Goal: Task Accomplishment & Management: Complete application form

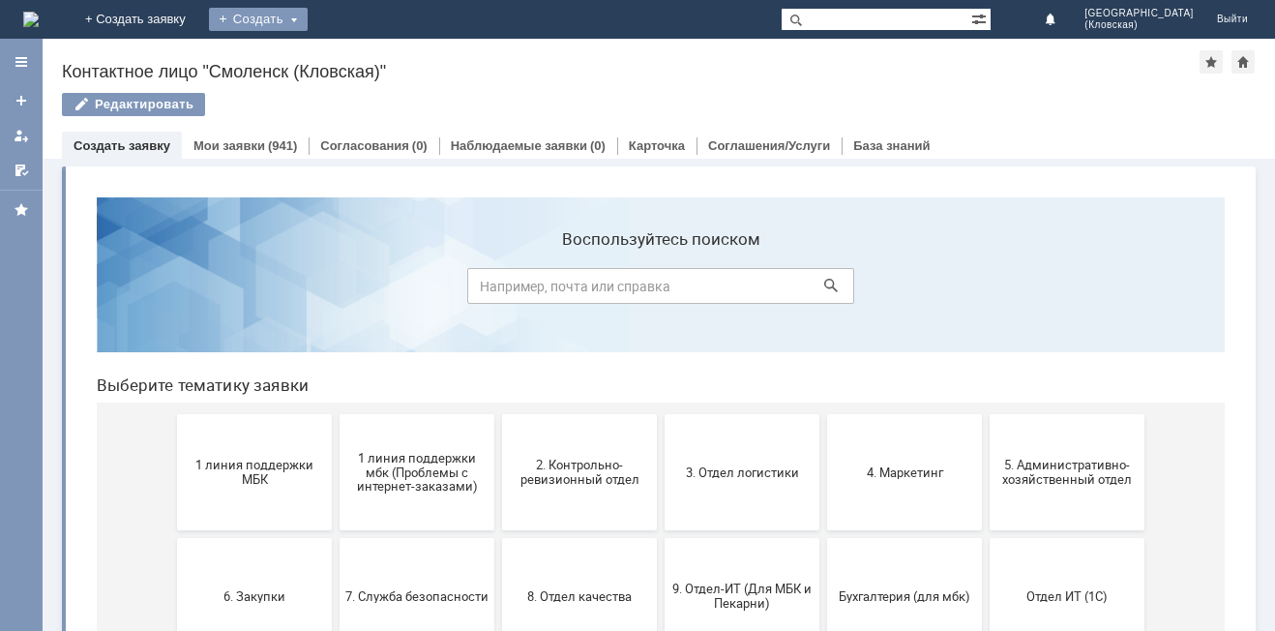
click at [308, 9] on div "Создать" at bounding box center [258, 19] width 99 height 23
click at [354, 59] on link "Заявка" at bounding box center [286, 57] width 147 height 23
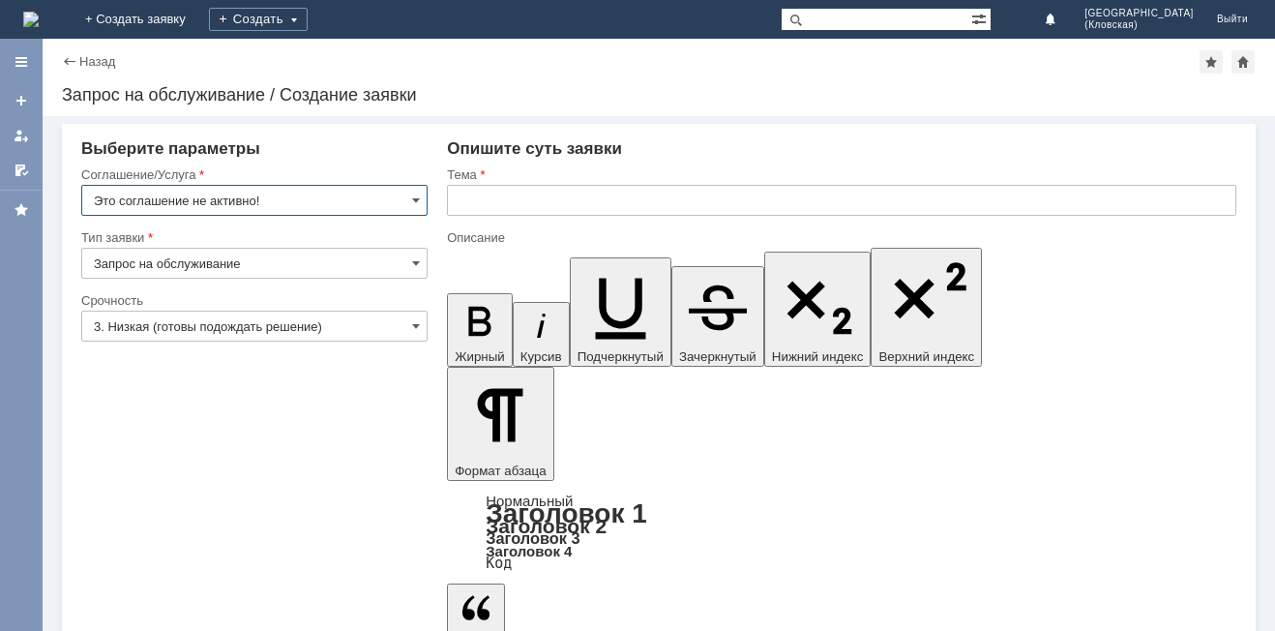
click at [383, 254] on input "Запрос на обслуживание" at bounding box center [254, 263] width 346 height 31
click at [393, 198] on input "Это соглашение не активно!" at bounding box center [254, 200] width 346 height 31
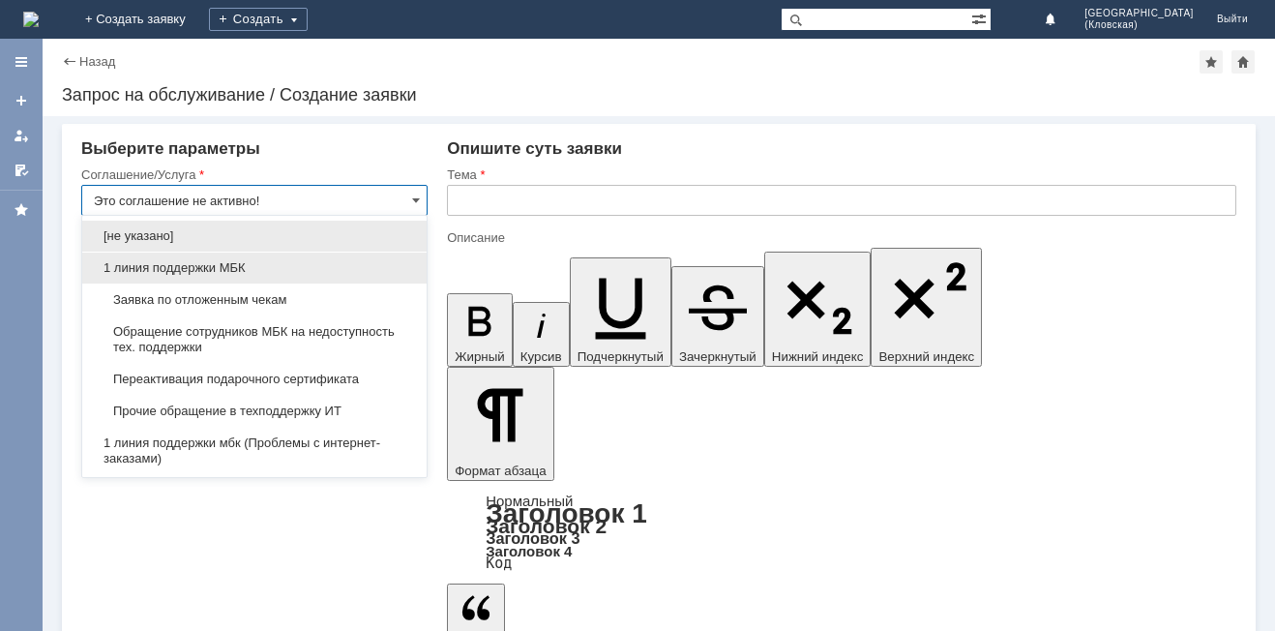
type input "Запрос на обслуживание"
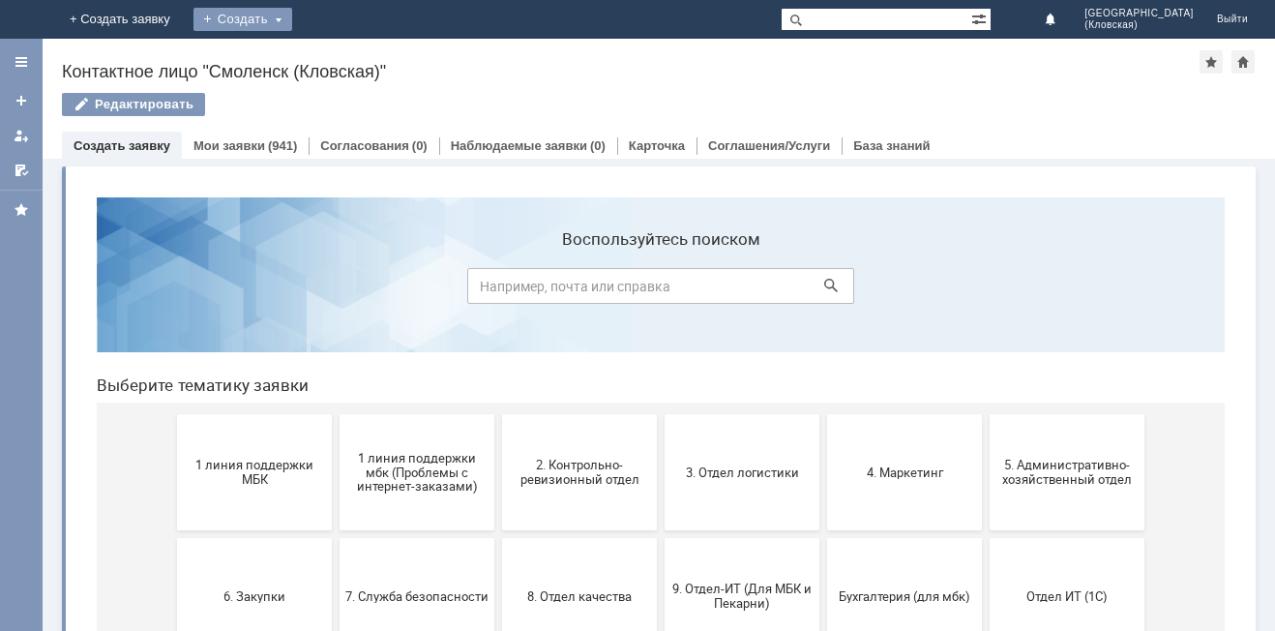
click at [292, 14] on div "Создать" at bounding box center [242, 19] width 99 height 23
click at [350, 63] on link "Заявка" at bounding box center [286, 57] width 147 height 23
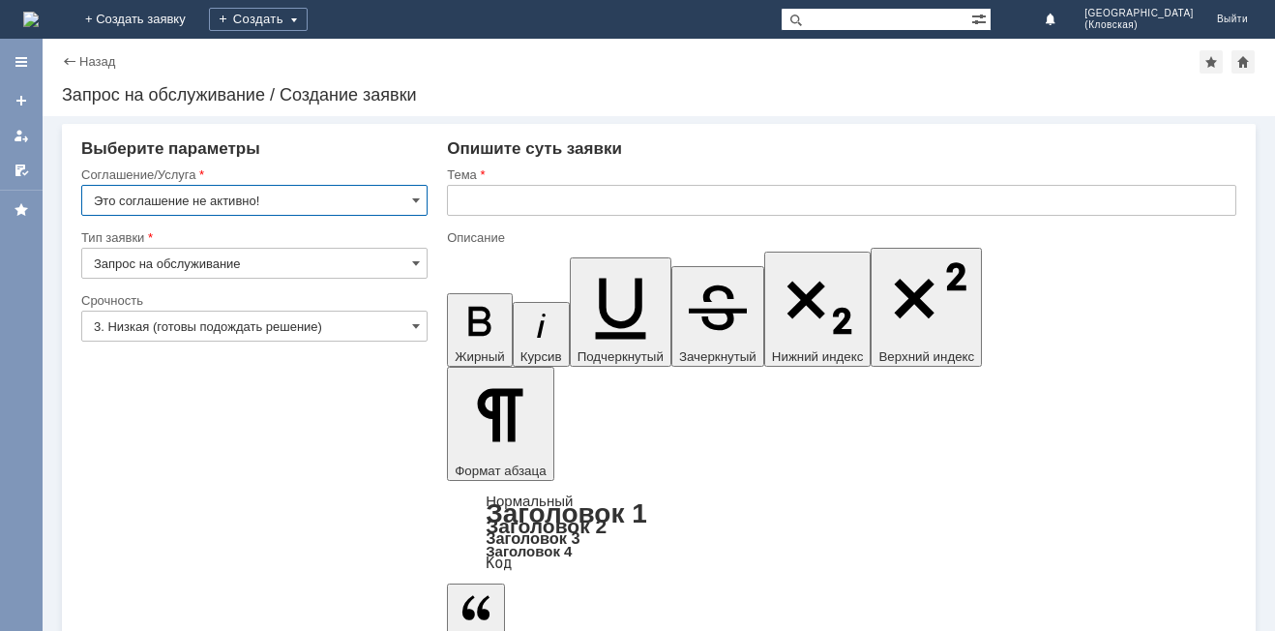
click at [392, 195] on input "Это соглашение не активно!" at bounding box center [254, 200] width 346 height 31
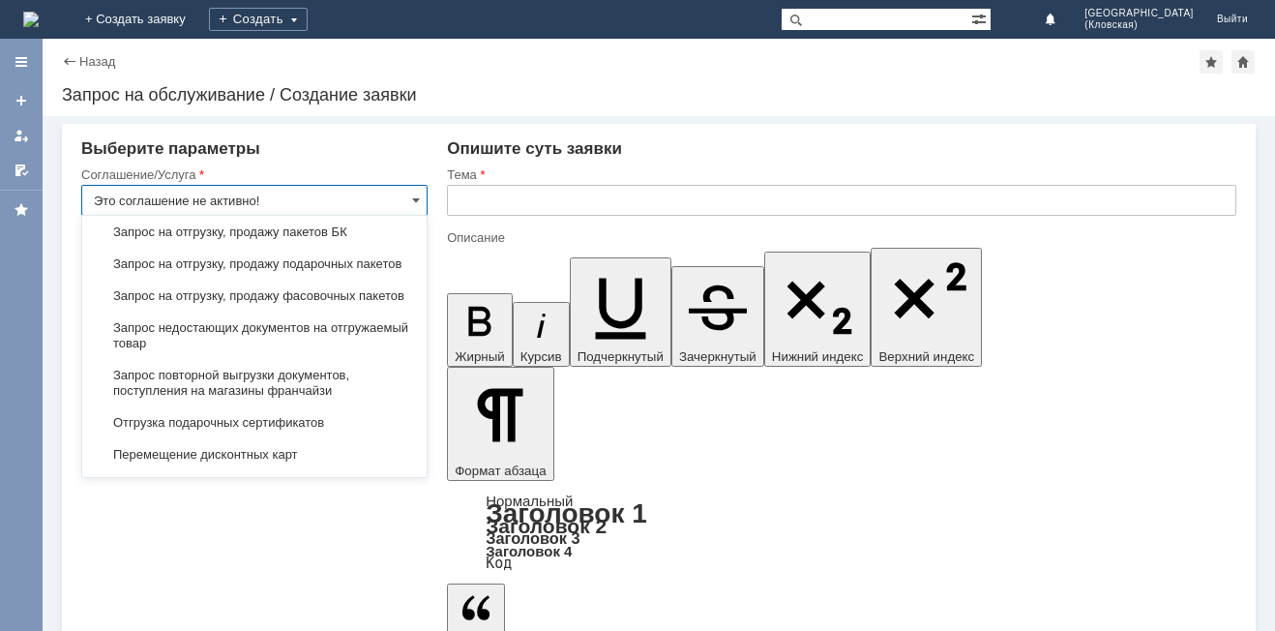
scroll to position [690, 0]
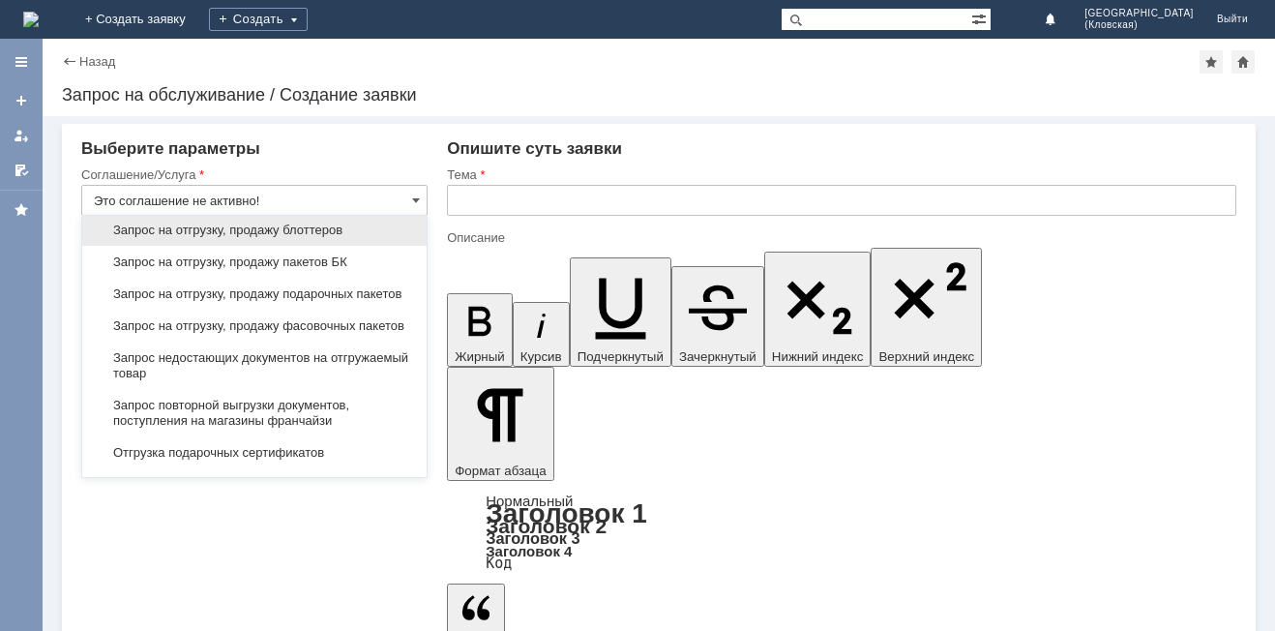
click at [350, 238] on span "Запрос на отгрузку, продажу блоттеров" at bounding box center [254, 229] width 321 height 15
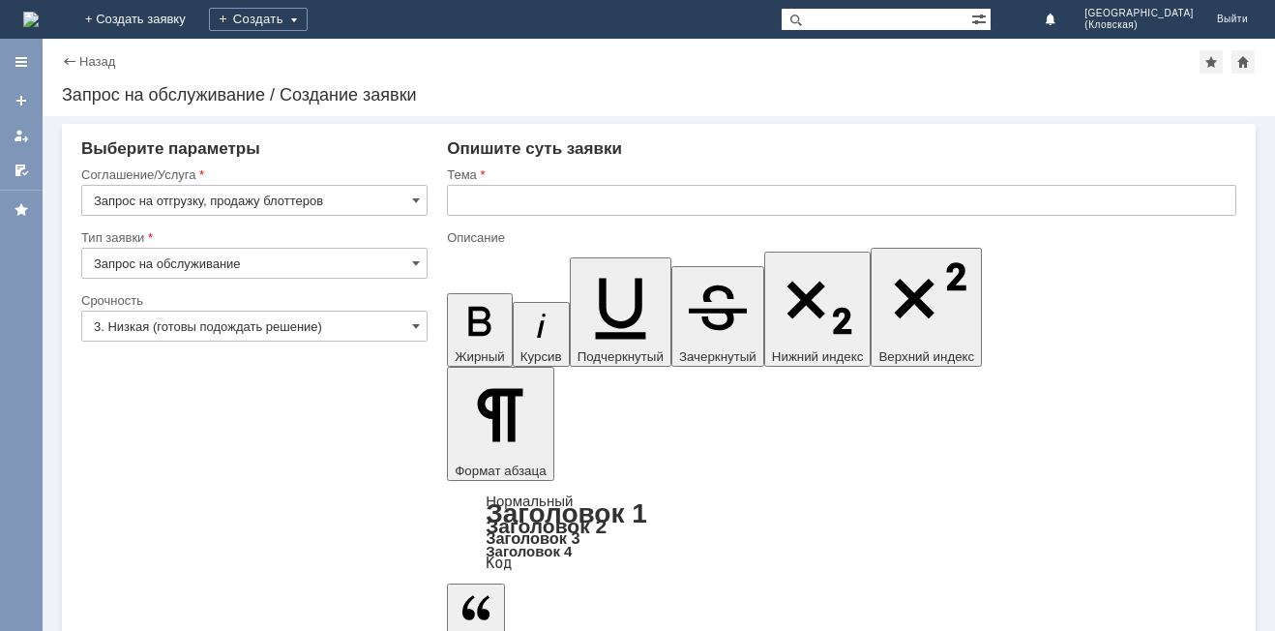
type input "Запрос на отгрузку, продажу блоттеров"
click at [360, 318] on input "3. Низкая (готовы подождать решение)" at bounding box center [254, 325] width 346 height 31
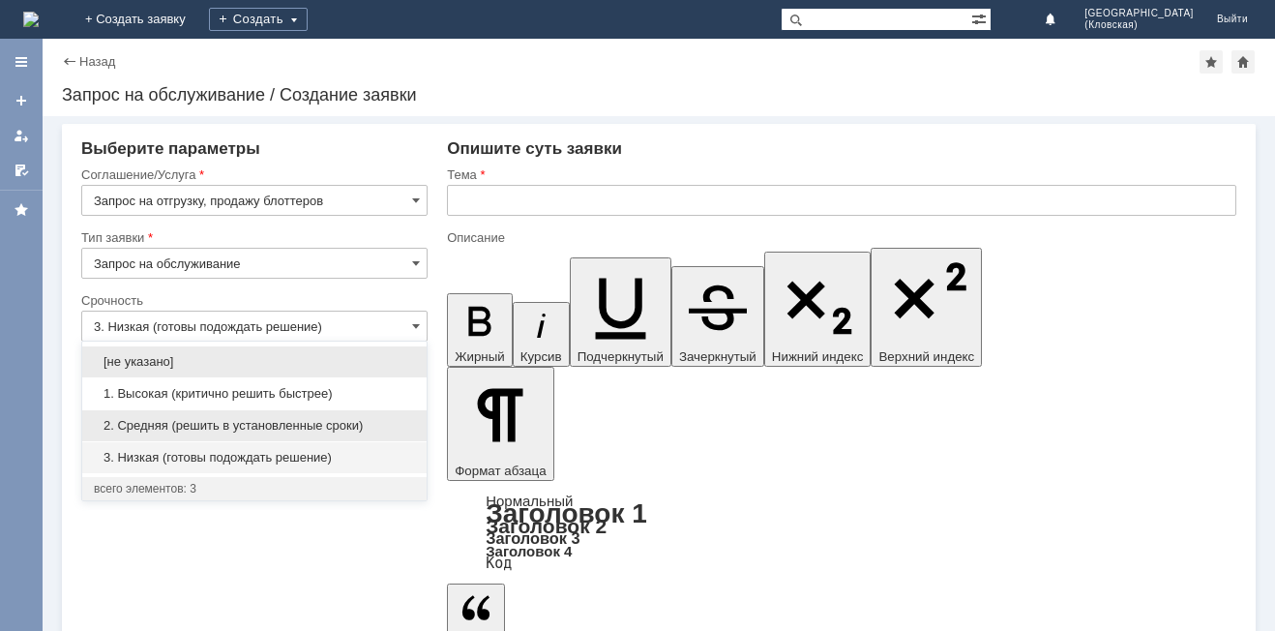
click at [238, 428] on span "2. Средняя (решить в установленные сроки)" at bounding box center [254, 425] width 321 height 15
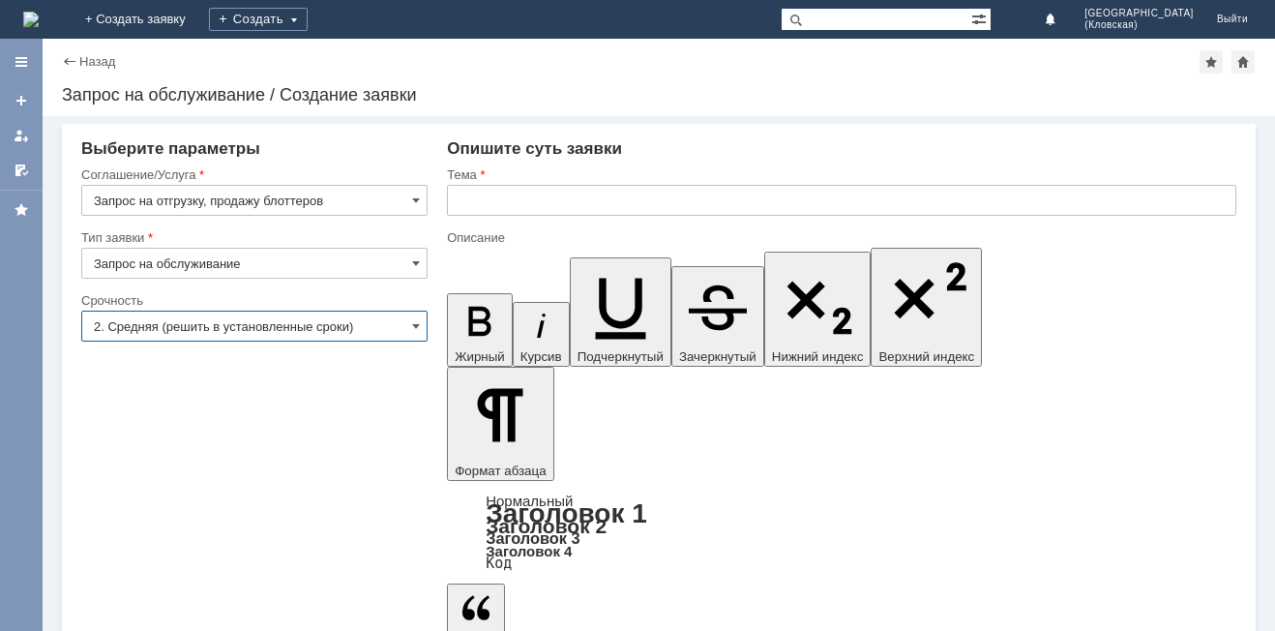
type input "2. Средняя (решить в установленные сроки)"
click at [546, 193] on input "text" at bounding box center [841, 200] width 789 height 31
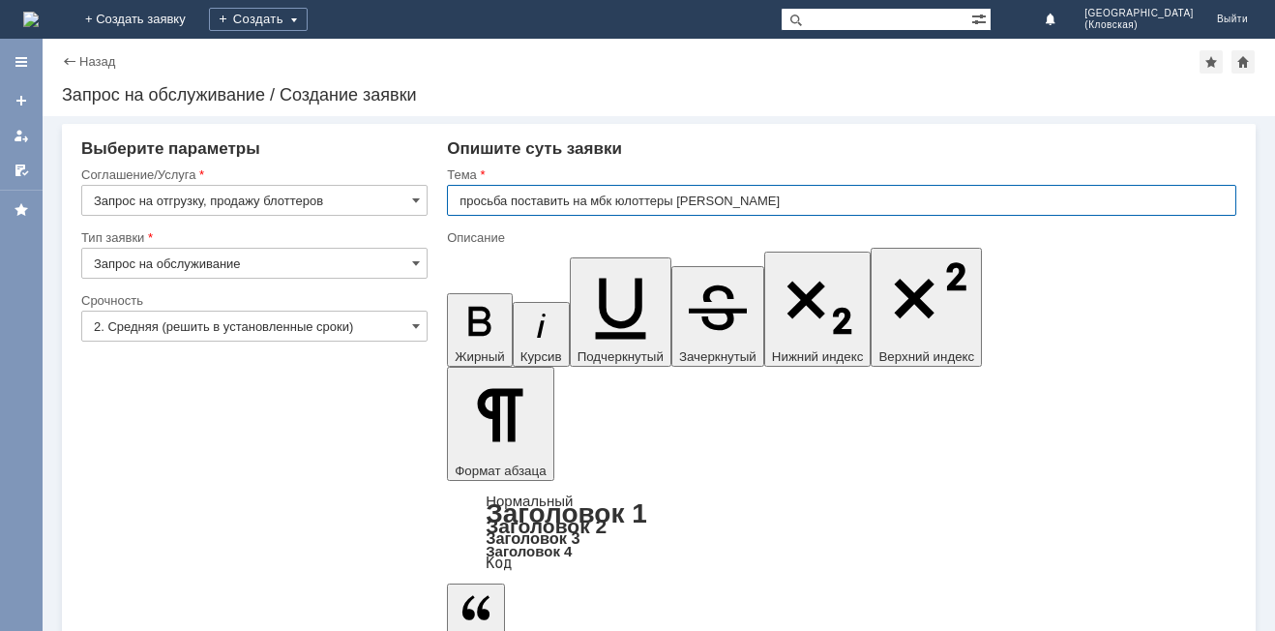
click at [627, 199] on input "просьба поставить на мбк юлоттеры [PERSON_NAME]" at bounding box center [841, 200] width 789 height 31
click at [713, 197] on input "просьба поставить на мбк блоттеры [PERSON_NAME]" at bounding box center [841, 200] width 789 height 31
click at [462, 196] on input "просьба поставить на мбк блоттеры в количестве 500 штук" at bounding box center [841, 200] width 789 height 31
click at [527, 186] on input "просьба поставить на мбк блоттеры в количестве 500 штук" at bounding box center [841, 200] width 789 height 31
drag, startPoint x: 455, startPoint y: 200, endPoint x: 828, endPoint y: 193, distance: 372.4
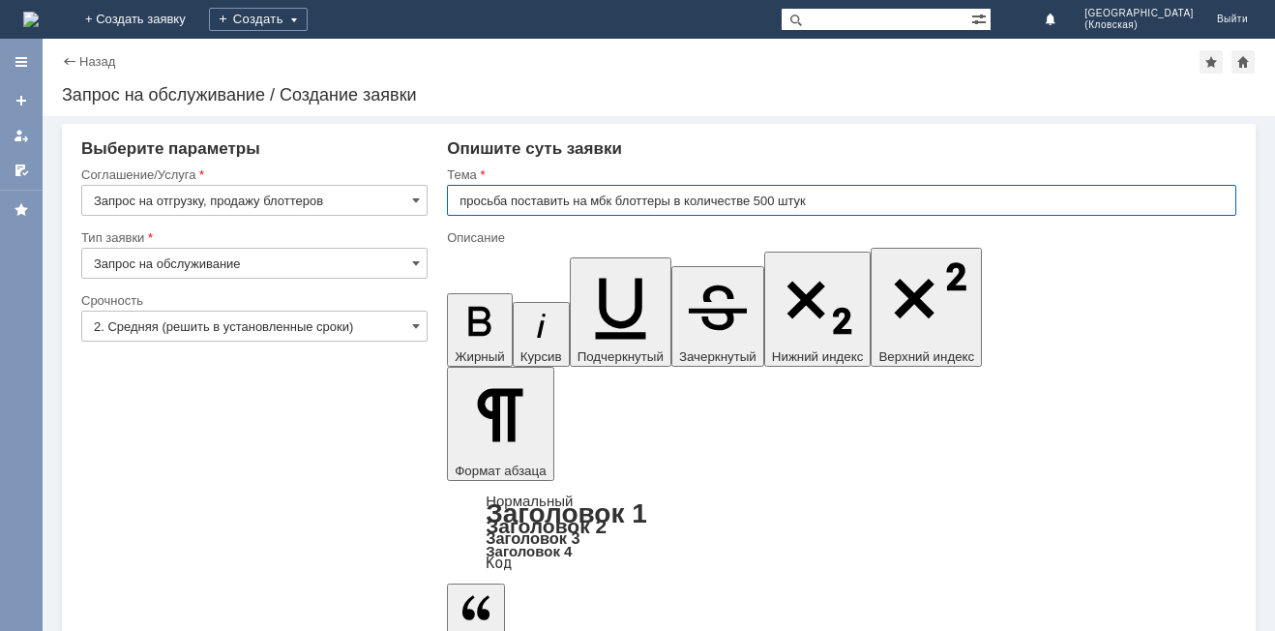
click at [828, 193] on input "просьба поставить на мбк блоттеры в количестве 500 штук" at bounding box center [841, 200] width 789 height 31
type input "просьба поставить на мбк блоттеры в количестве 500 штук"
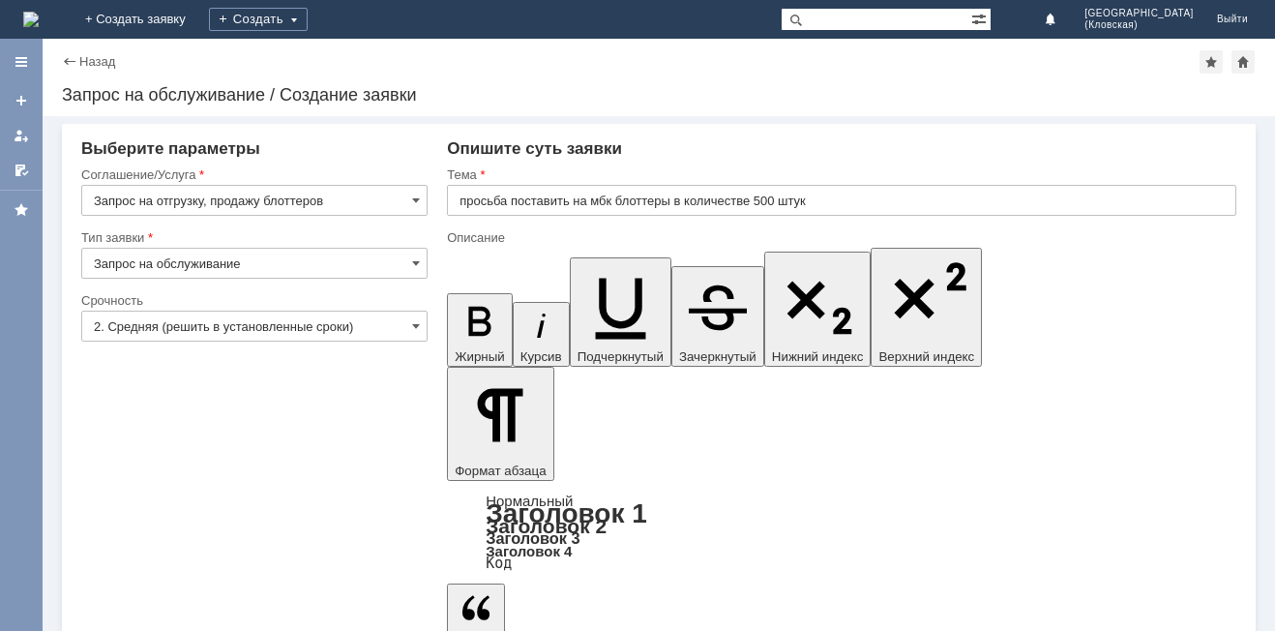
scroll to position [874, 6]
